Goal: Information Seeking & Learning: Learn about a topic

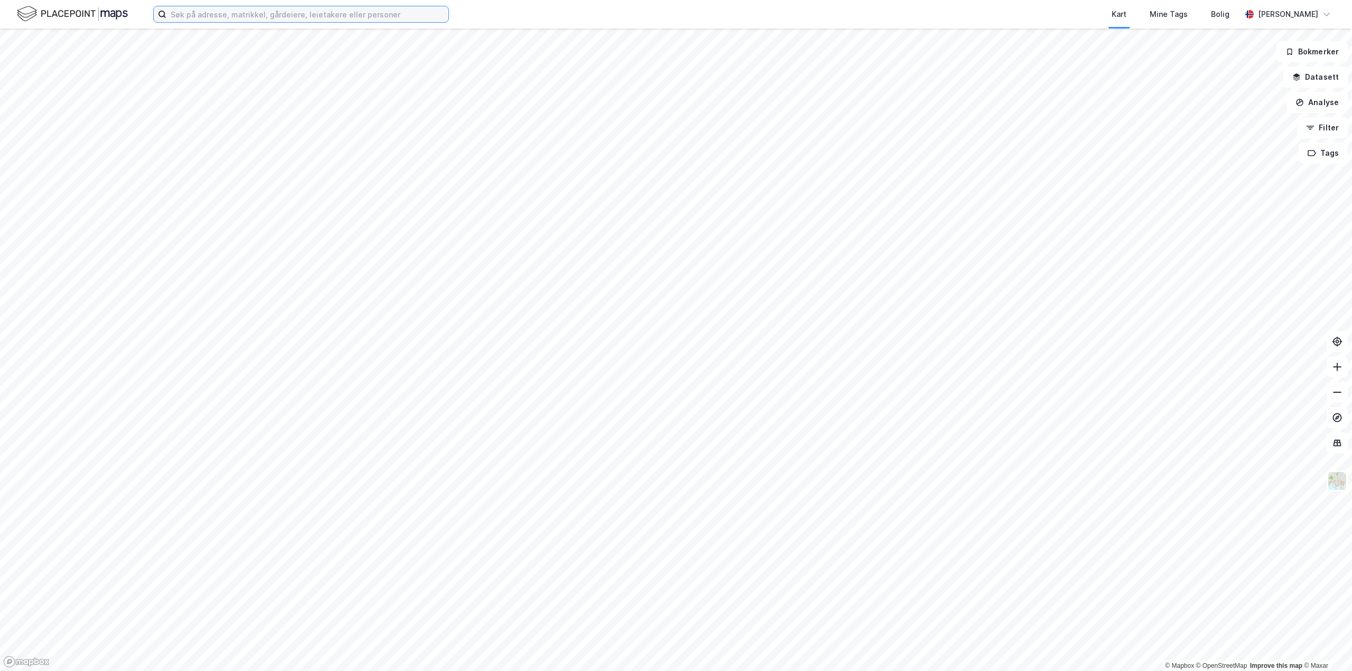
click at [300, 18] on input at bounding box center [307, 14] width 282 height 16
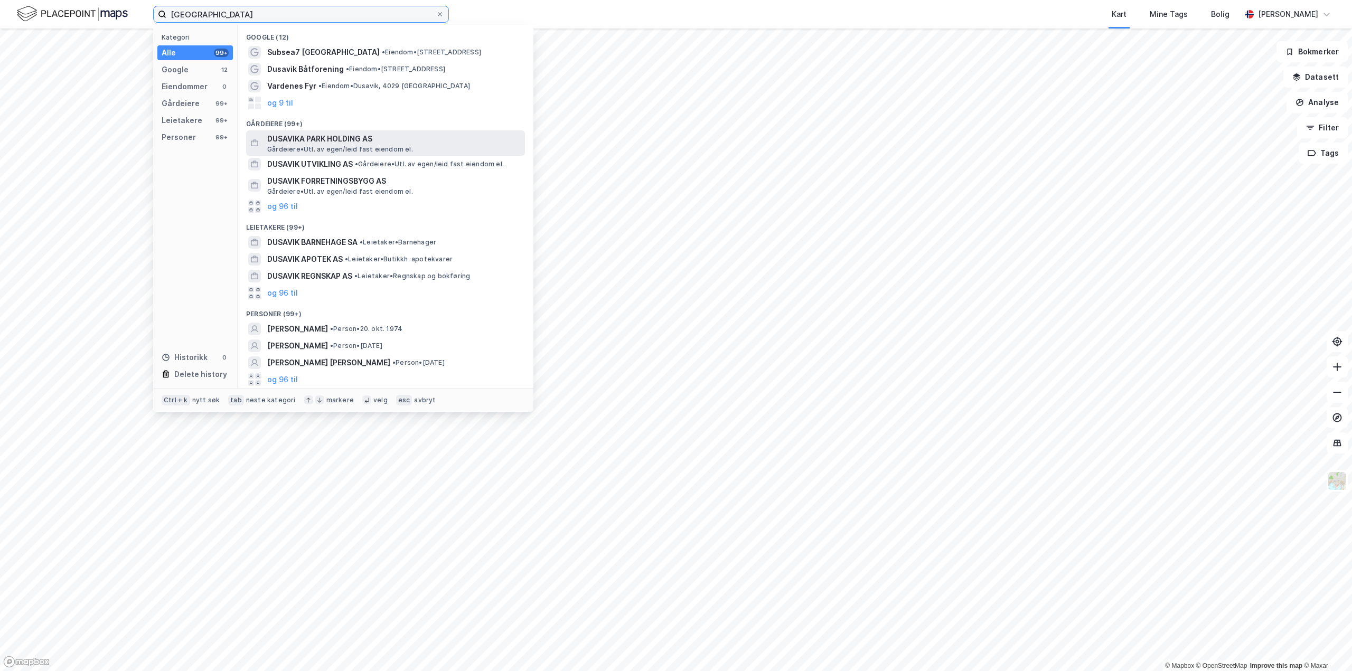
type input "[GEOGRAPHIC_DATA]"
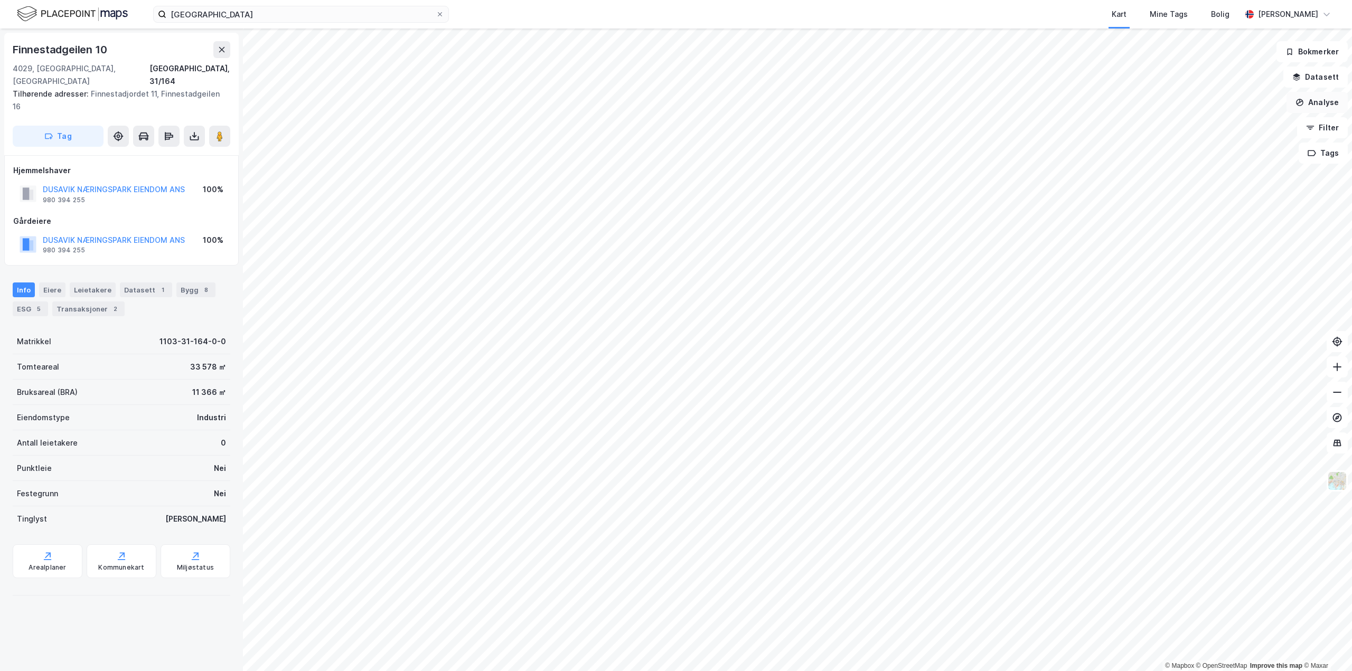
click at [1324, 101] on button "Analyse" at bounding box center [1317, 102] width 61 height 21
click at [1197, 124] on div "Tegn område" at bounding box center [1225, 124] width 92 height 9
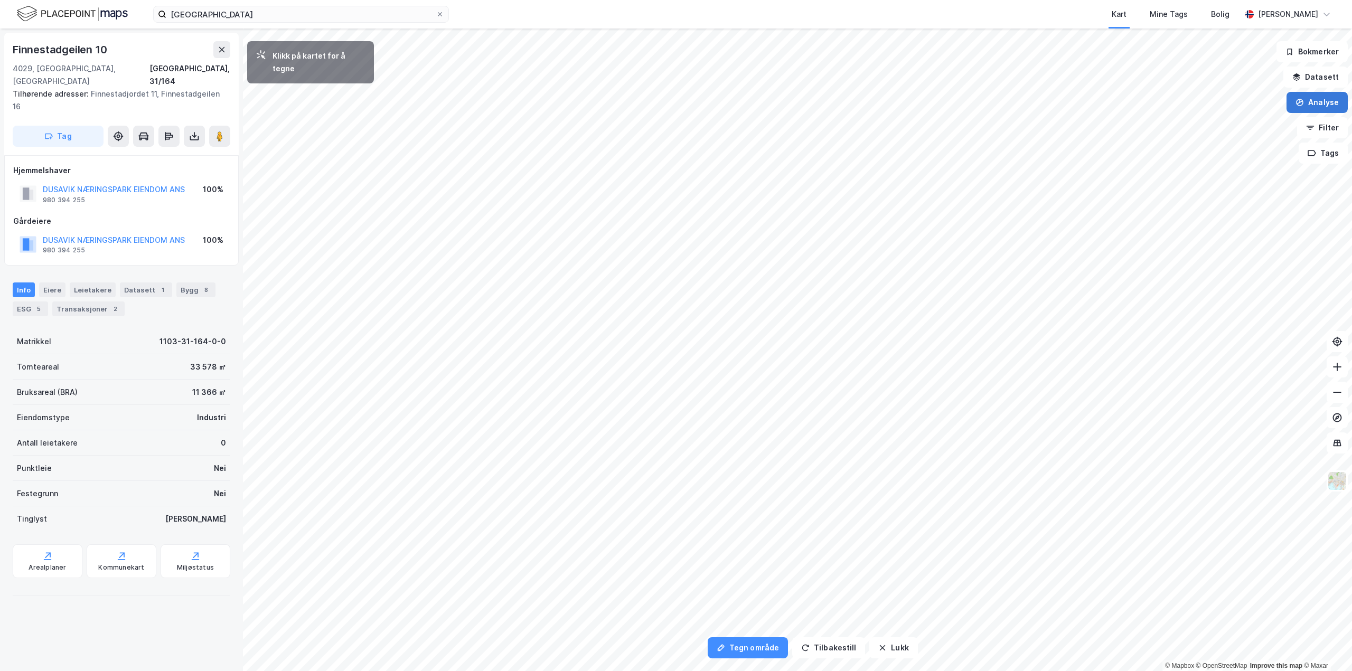
click at [1319, 99] on button "Analyse" at bounding box center [1317, 102] width 61 height 21
click at [1235, 121] on div "Tegn område" at bounding box center [1225, 124] width 92 height 9
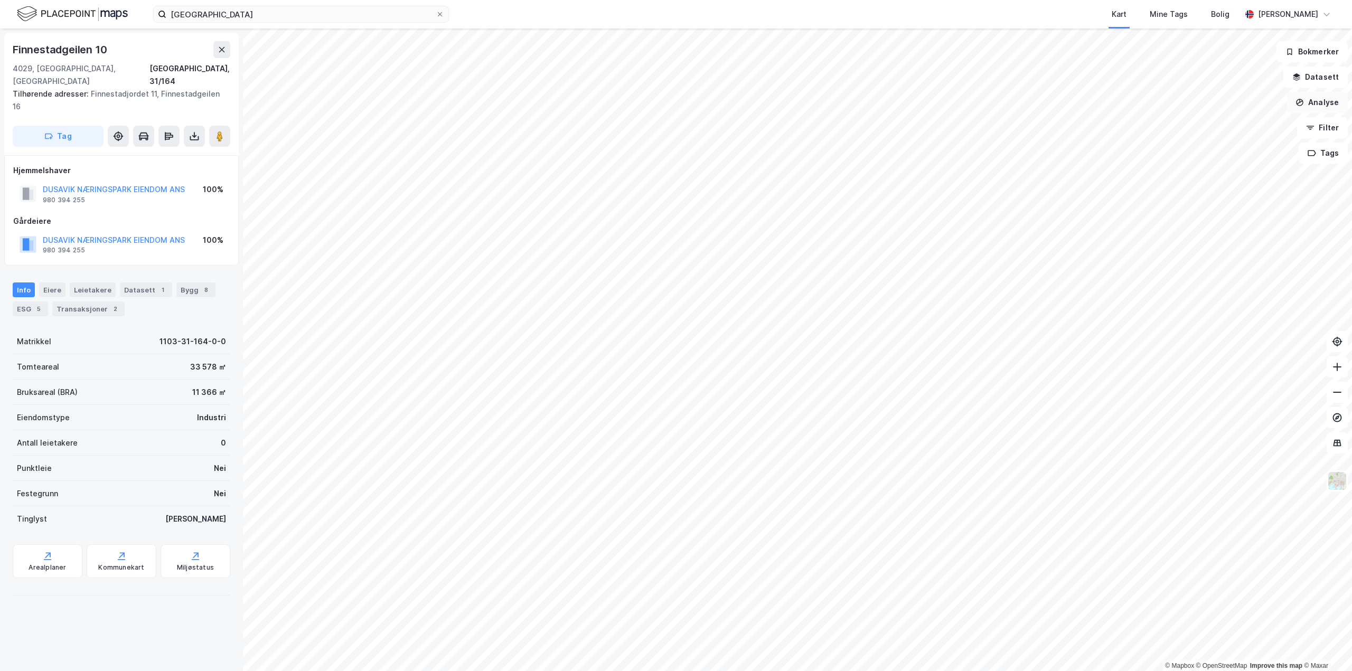
click at [1299, 106] on button "Analyse" at bounding box center [1317, 102] width 61 height 21
click at [1203, 127] on div "Tegn område" at bounding box center [1225, 124] width 92 height 9
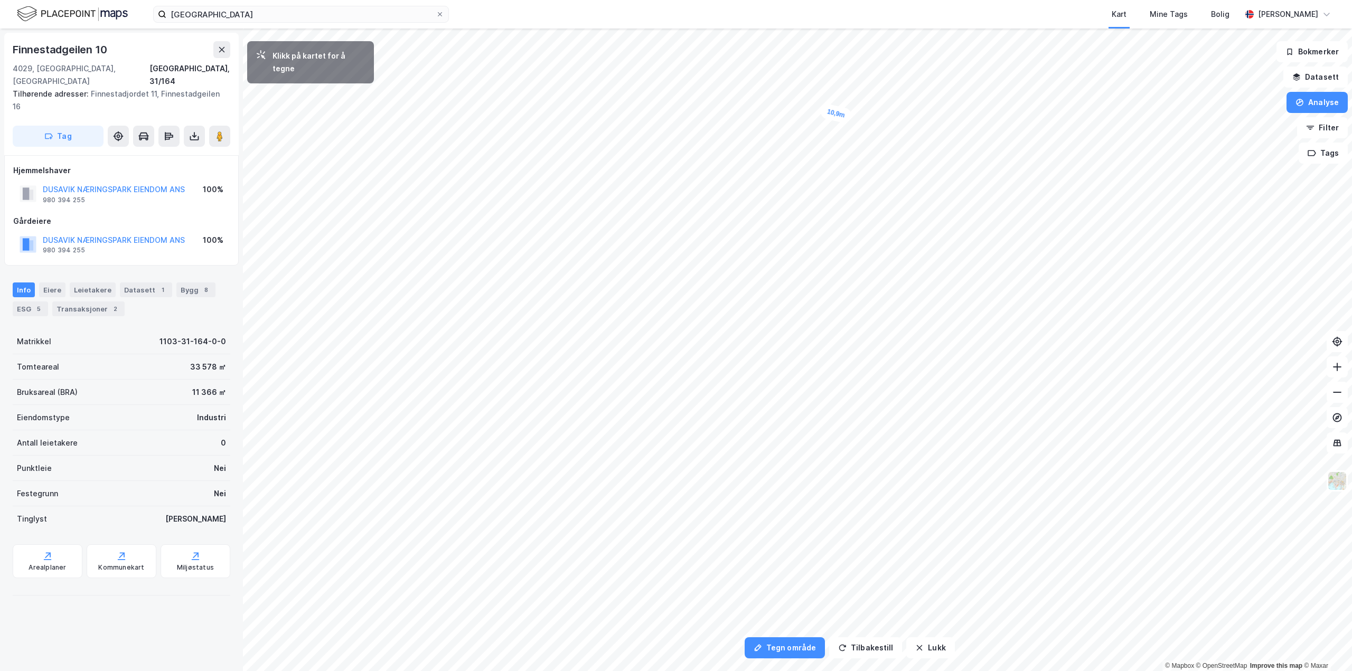
click at [848, 116] on div "10,9m" at bounding box center [836, 113] width 33 height 21
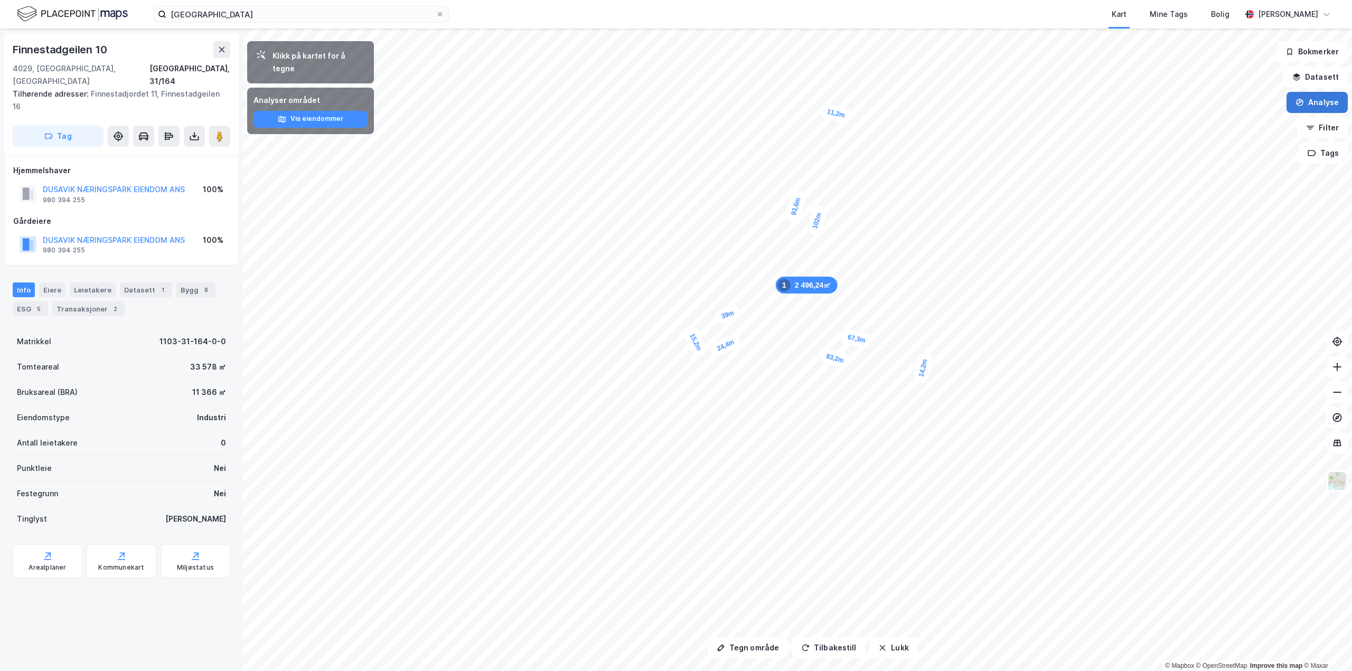
click at [1320, 103] on button "Analyse" at bounding box center [1317, 102] width 61 height 21
click at [1211, 121] on div "Tegn område" at bounding box center [1225, 124] width 92 height 9
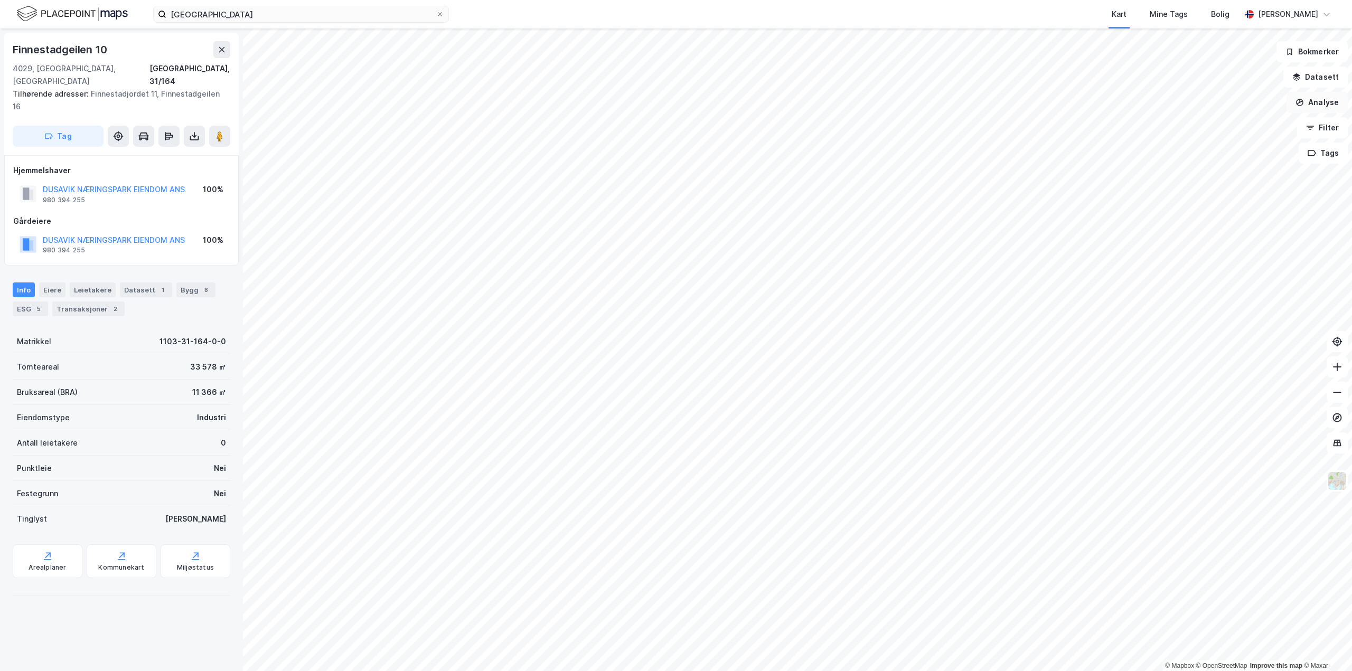
click at [1323, 101] on button "Analyse" at bounding box center [1317, 102] width 61 height 21
click at [1204, 124] on div "Tegn område" at bounding box center [1225, 124] width 92 height 9
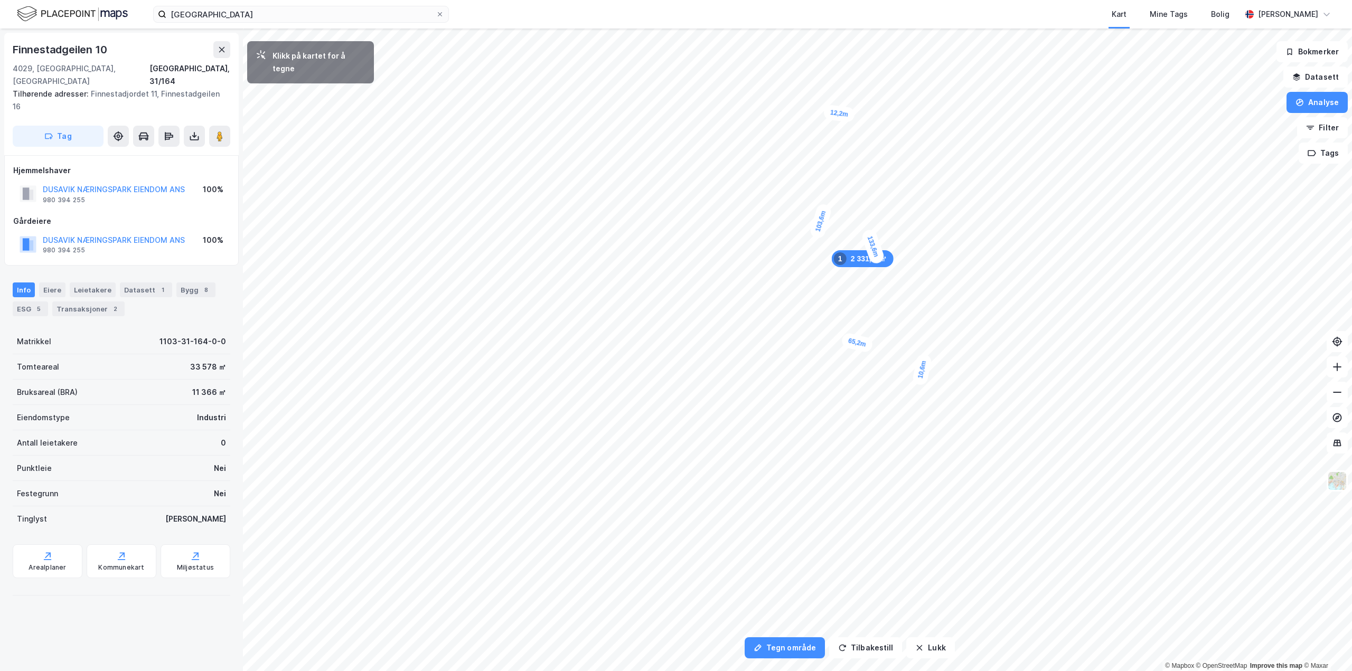
click at [920, 381] on div "10,6m" at bounding box center [922, 369] width 21 height 33
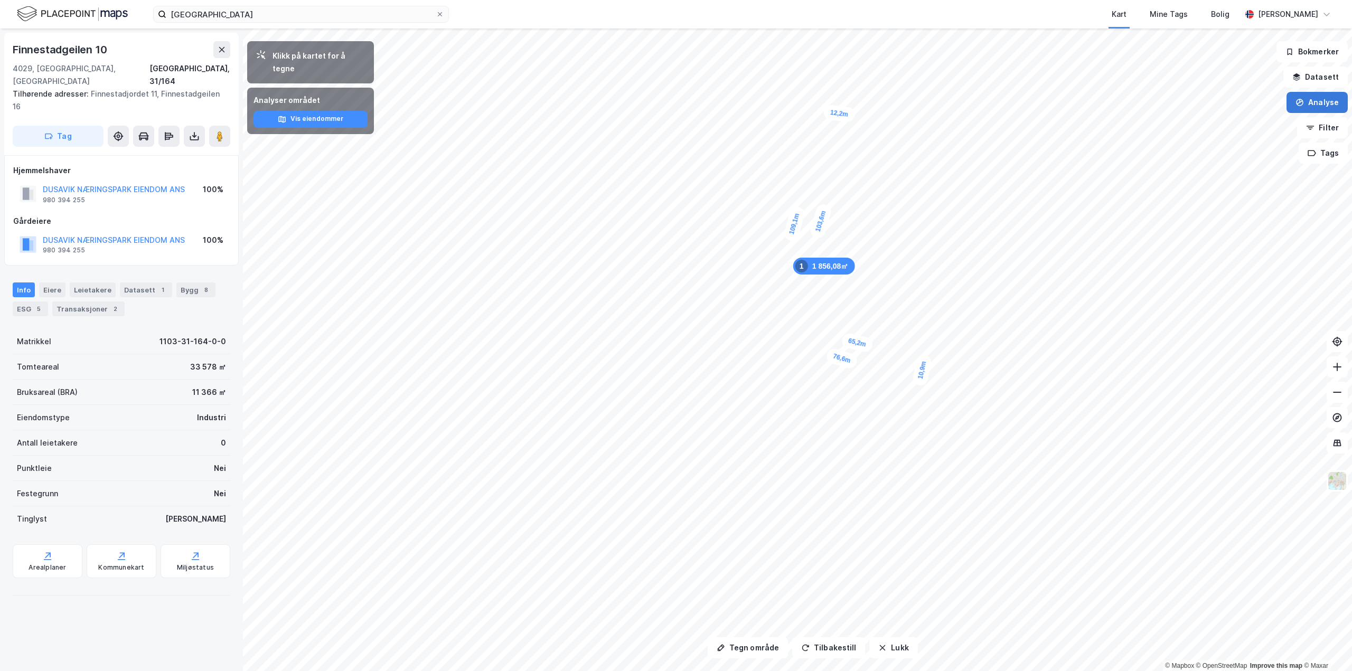
click at [1326, 107] on button "Analyse" at bounding box center [1317, 102] width 61 height 21
click at [1209, 148] on div "Tegn sirkel" at bounding box center [1225, 146] width 92 height 9
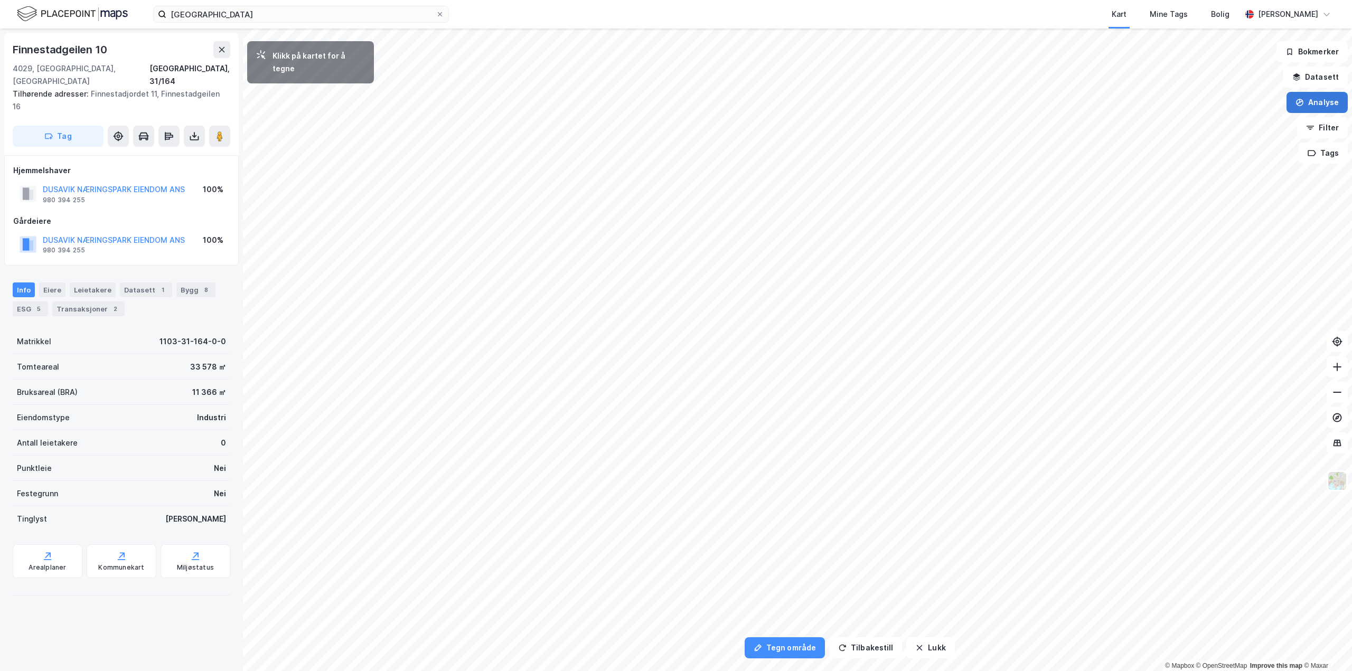
click at [1311, 98] on button "Analyse" at bounding box center [1317, 102] width 61 height 21
click at [1205, 143] on div "Tegn sirkel" at bounding box center [1225, 146] width 92 height 9
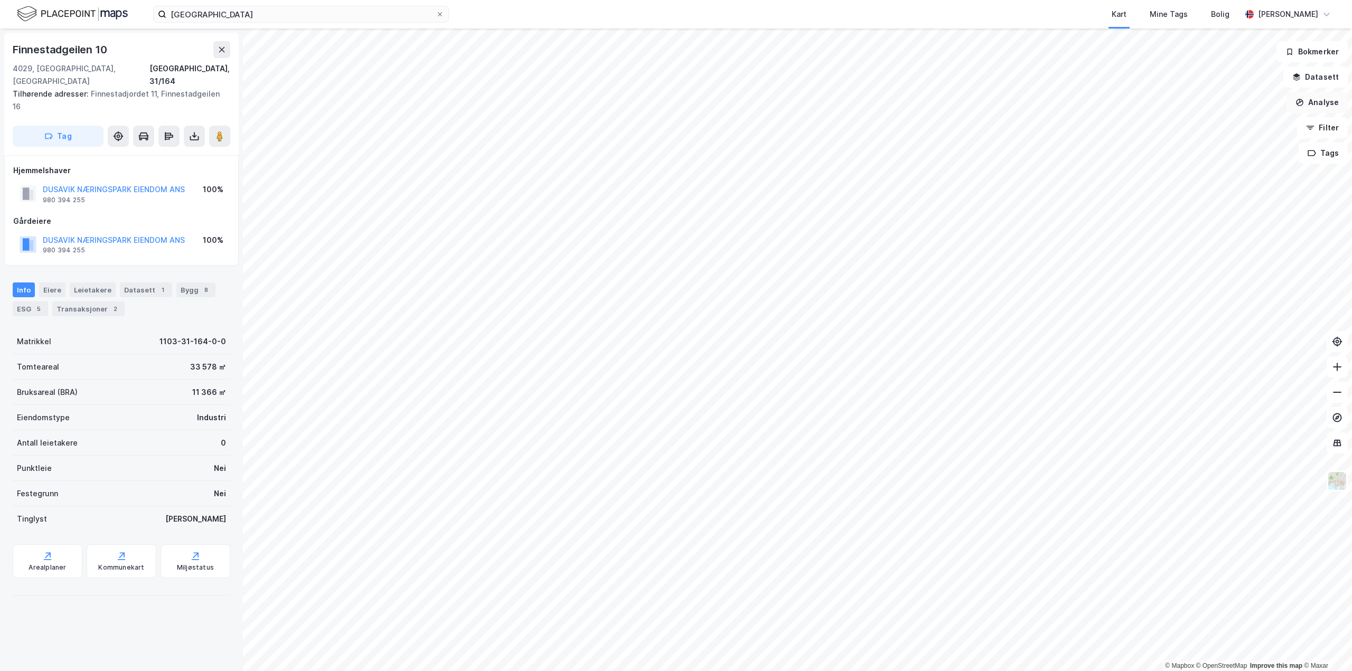
click at [1331, 106] on button "Analyse" at bounding box center [1317, 102] width 61 height 21
click at [1189, 149] on div "Tegn sirkel" at bounding box center [1225, 146] width 92 height 9
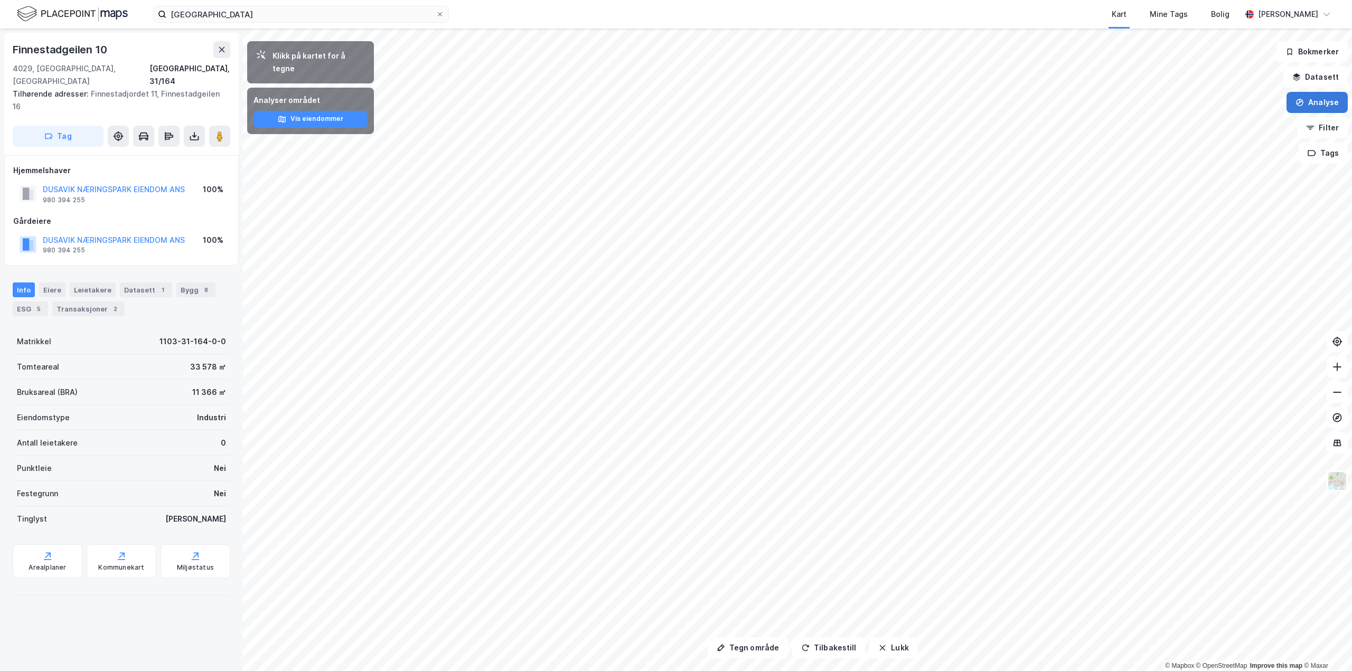
click at [1314, 98] on button "Analyse" at bounding box center [1317, 102] width 61 height 21
click at [1223, 143] on div "Tegn sirkel" at bounding box center [1225, 146] width 92 height 9
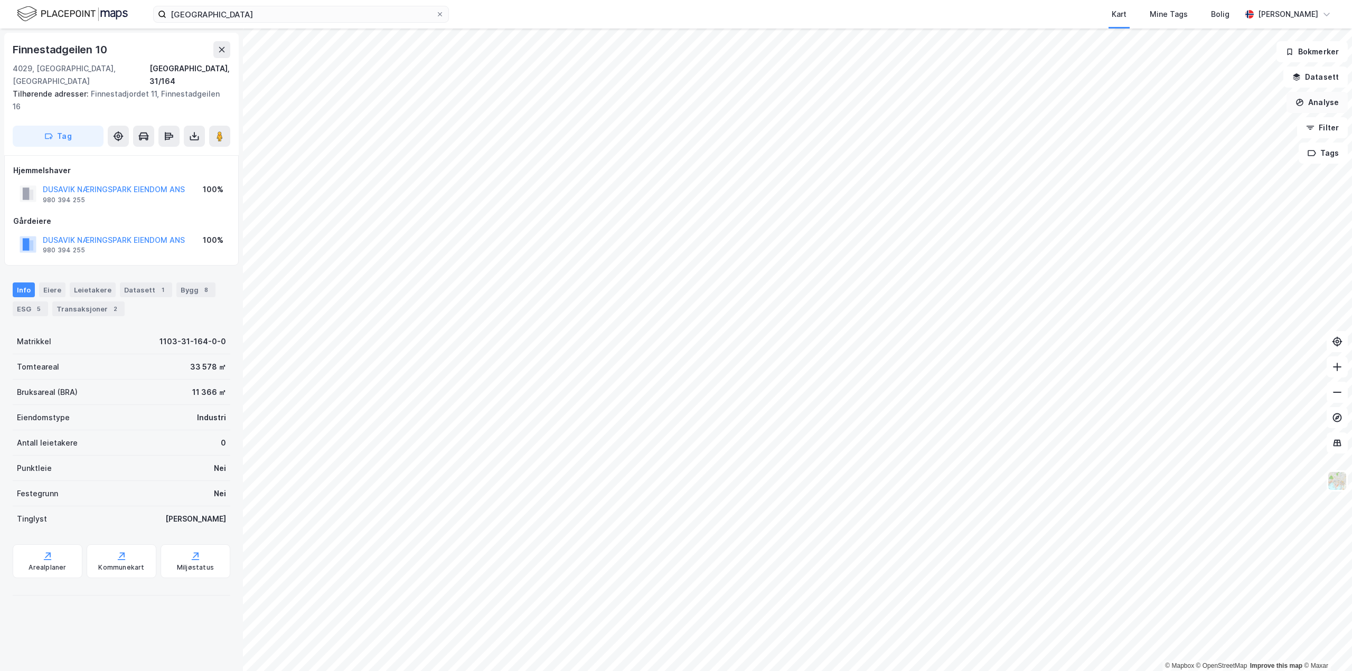
click at [1320, 101] on button "Analyse" at bounding box center [1317, 102] width 61 height 21
click at [1219, 117] on div "Tegn område" at bounding box center [1218, 124] width 121 height 17
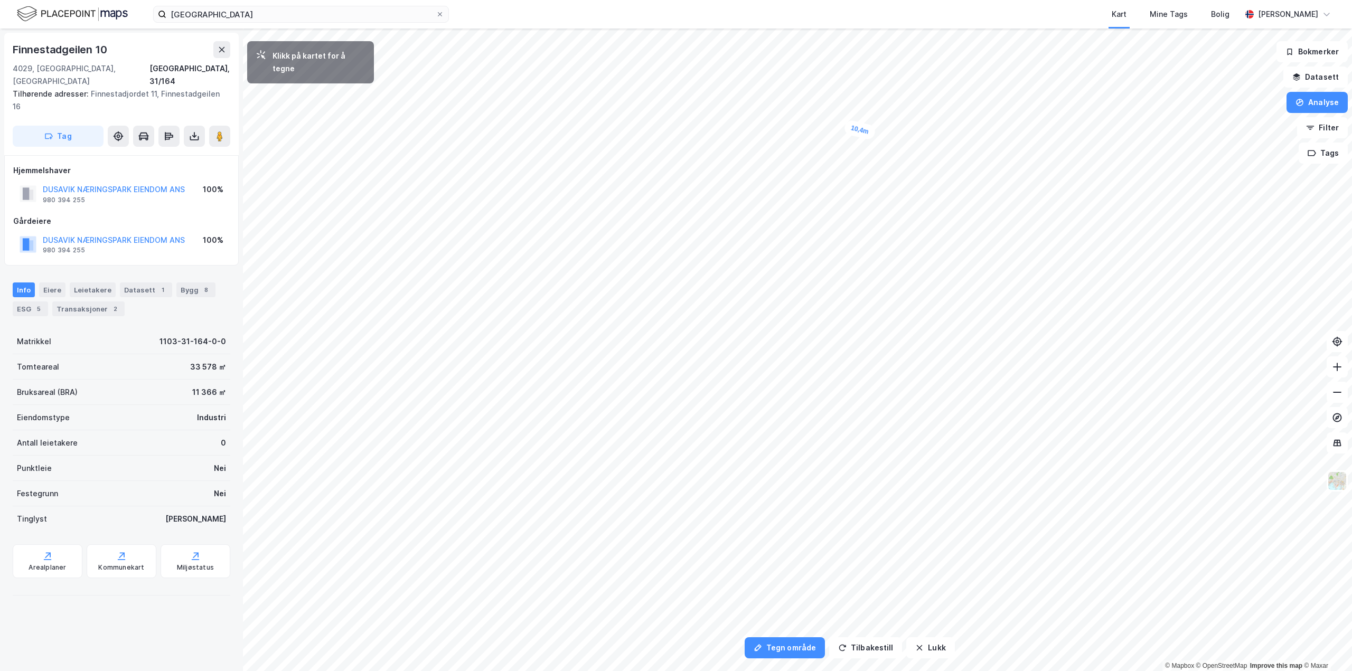
drag, startPoint x: 868, startPoint y: 134, endPoint x: 873, endPoint y: 132, distance: 5.7
click at [873, 132] on div "10,4m" at bounding box center [859, 130] width 33 height 22
click at [951, 432] on div "10,4m" at bounding box center [953, 419] width 21 height 33
click at [1315, 153] on icon "button" at bounding box center [1312, 153] width 8 height 8
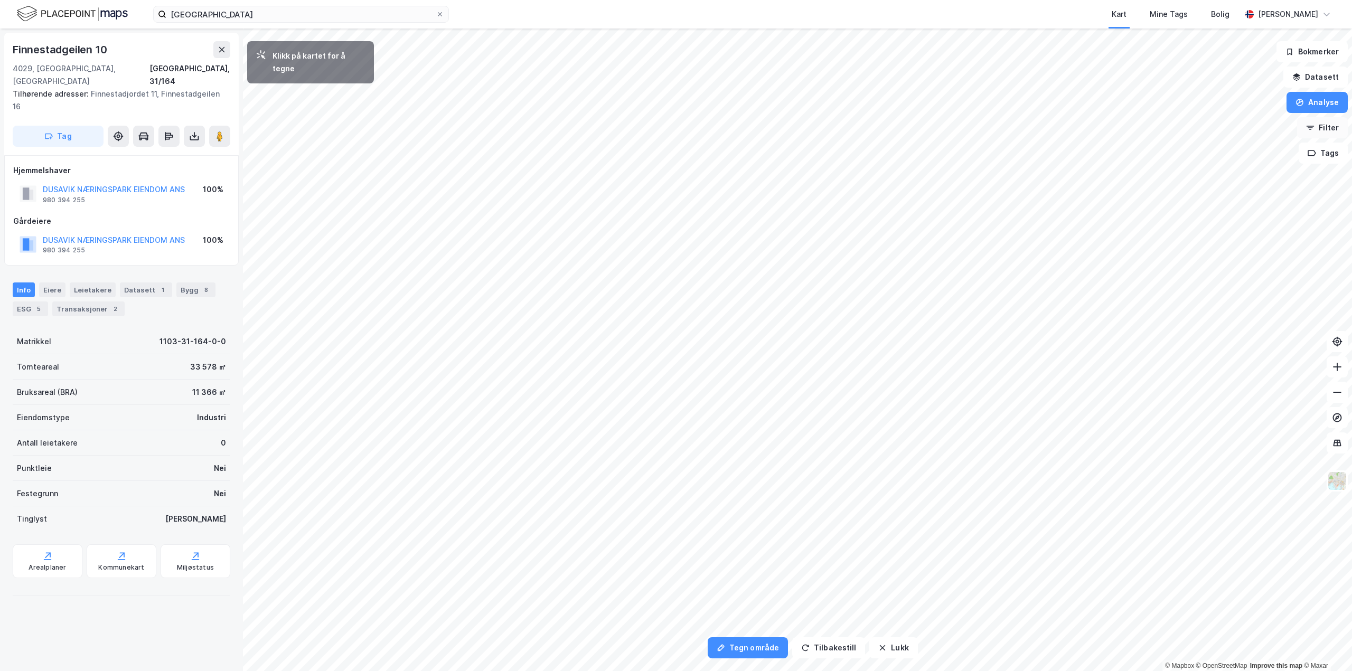
click at [1320, 130] on button "Filter" at bounding box center [1322, 127] width 51 height 21
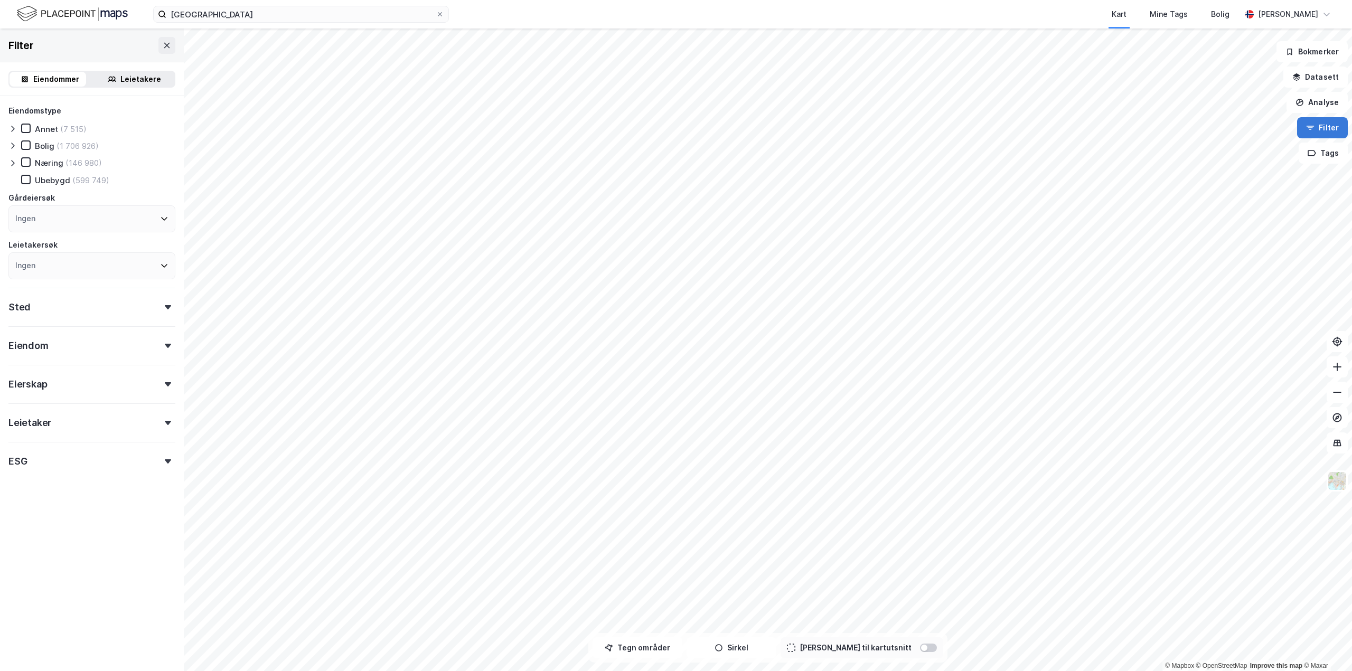
click at [1320, 130] on button "Filter" at bounding box center [1322, 127] width 51 height 21
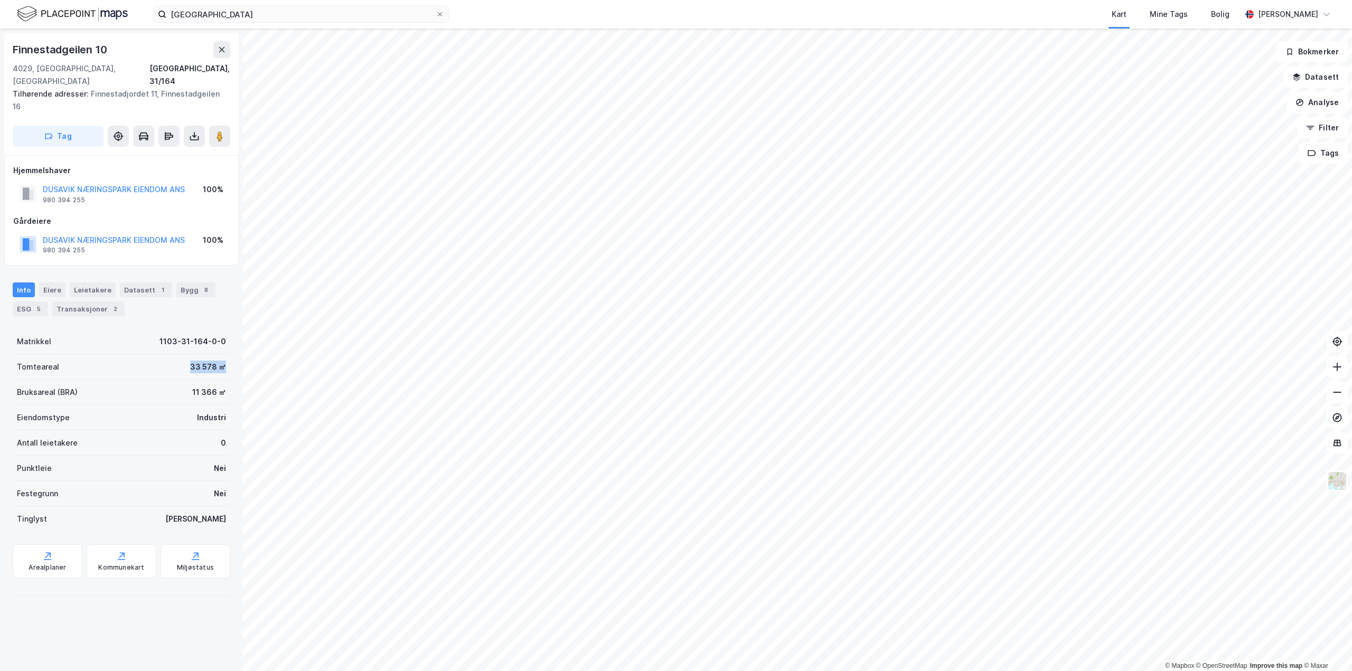
drag, startPoint x: 180, startPoint y: 353, endPoint x: 218, endPoint y: 353, distance: 38.0
click at [218, 354] on div "Tomteareal 33 578 ㎡" at bounding box center [122, 366] width 218 height 25
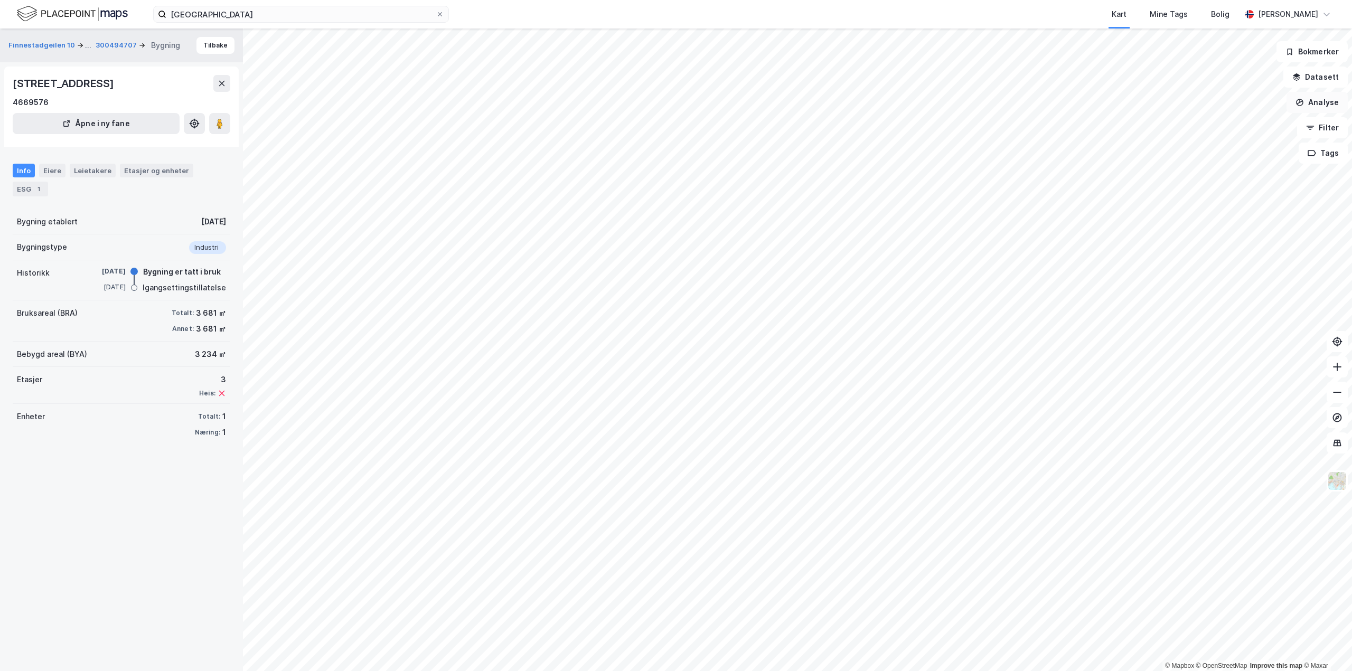
click at [1320, 101] on button "Analyse" at bounding box center [1317, 102] width 61 height 21
click at [1236, 128] on div "Tegn område" at bounding box center [1225, 124] width 92 height 9
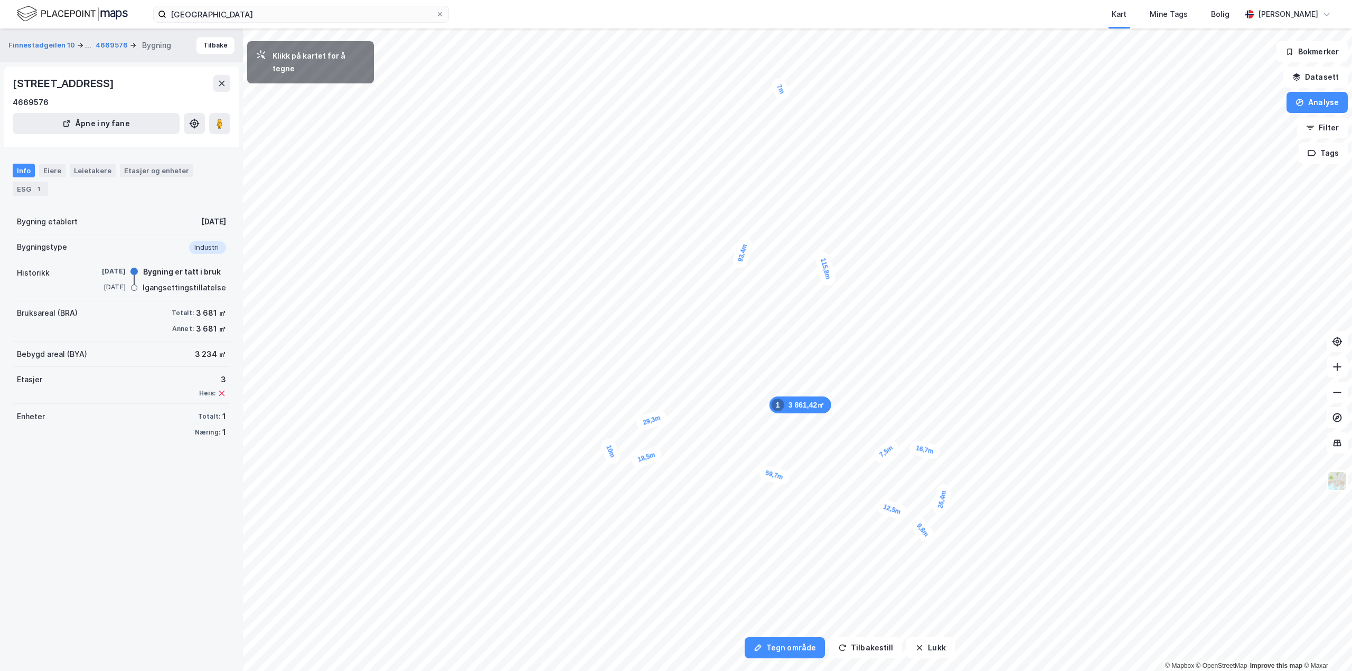
click at [876, 459] on div "7,5m" at bounding box center [886, 451] width 31 height 28
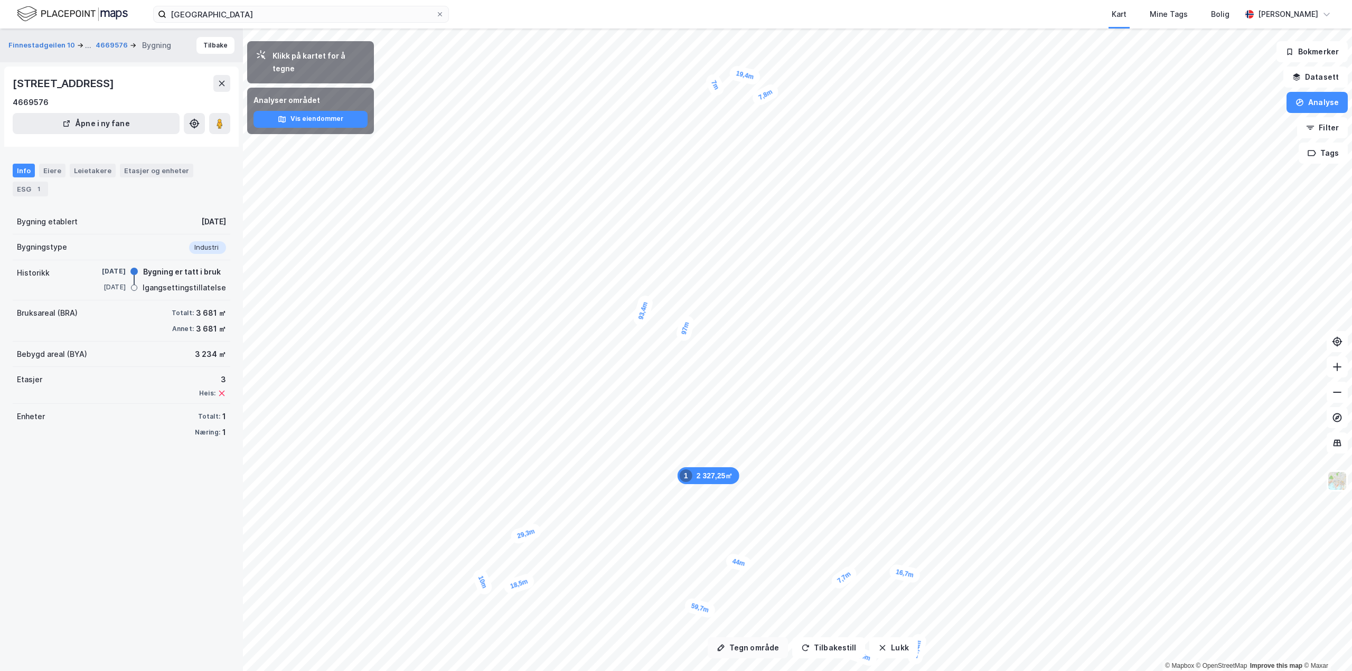
click at [749, 645] on button "Tegn område" at bounding box center [748, 647] width 80 height 21
